Goal: Find specific page/section: Find specific page/section

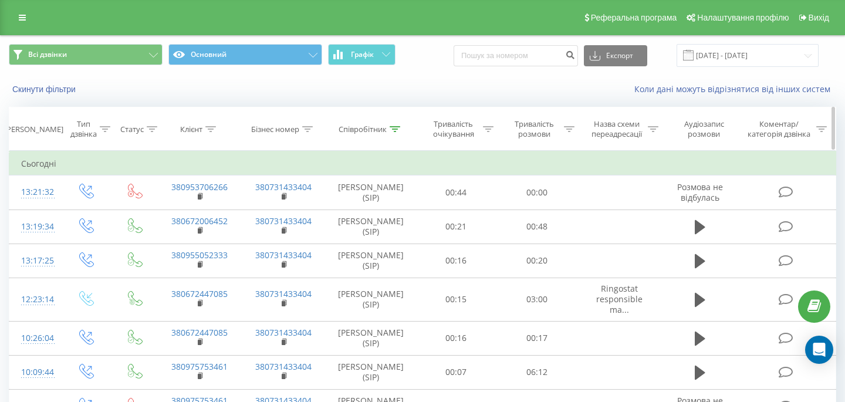
click at [388, 128] on div "Співробітник" at bounding box center [369, 129] width 62 height 10
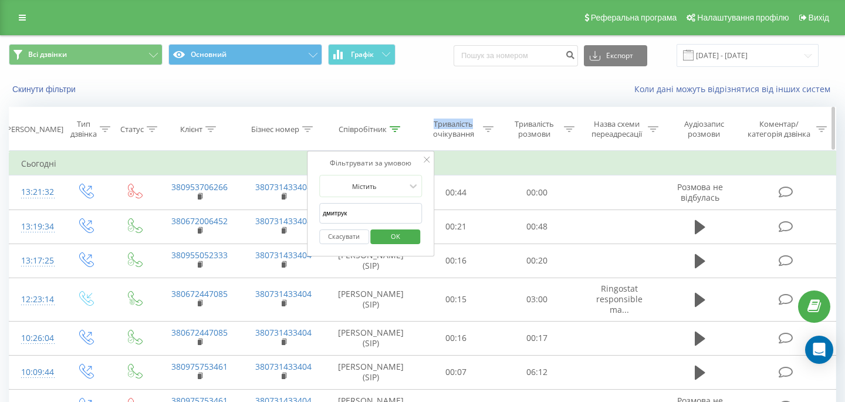
click at [388, 128] on div "Співробітник" at bounding box center [369, 129] width 62 height 10
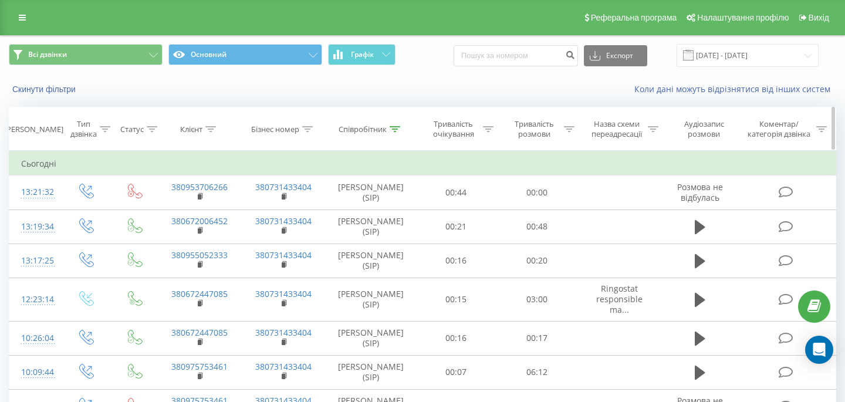
click at [389, 128] on div "Співробітник" at bounding box center [369, 129] width 62 height 10
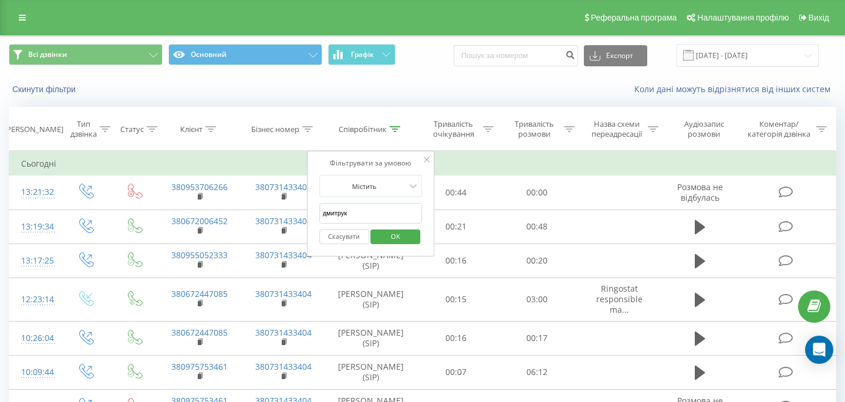
click at [340, 218] on input "дмитрук" at bounding box center [370, 213] width 103 height 21
click at [340, 218] on input "text" at bounding box center [370, 213] width 103 height 21
type input "[PERSON_NAME]"
click at [389, 229] on span "OK" at bounding box center [395, 236] width 33 height 18
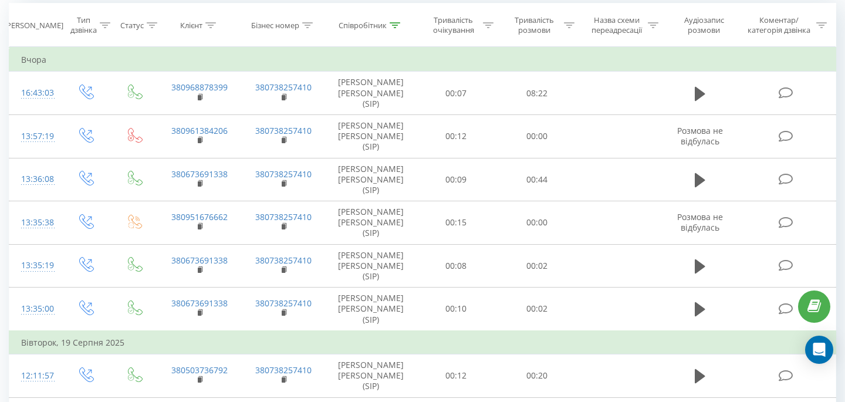
scroll to position [46, 0]
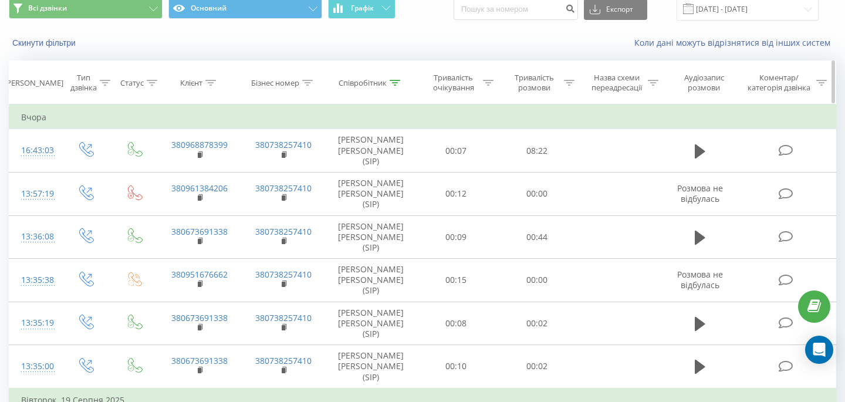
click at [395, 82] on icon at bounding box center [394, 83] width 11 height 6
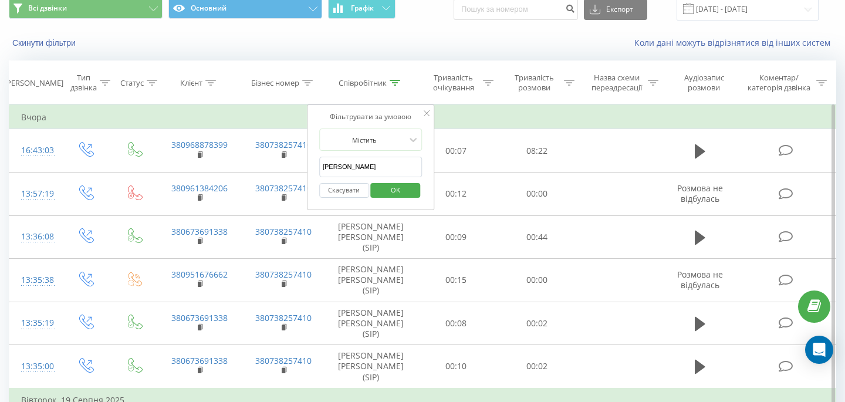
click at [355, 168] on input "[PERSON_NAME]" at bounding box center [370, 167] width 103 height 21
click at [355, 168] on input "text" at bounding box center [370, 167] width 103 height 21
type input "дмитрук"
click at [384, 192] on span "OK" at bounding box center [395, 190] width 33 height 18
